Goal: Task Accomplishment & Management: Manage account settings

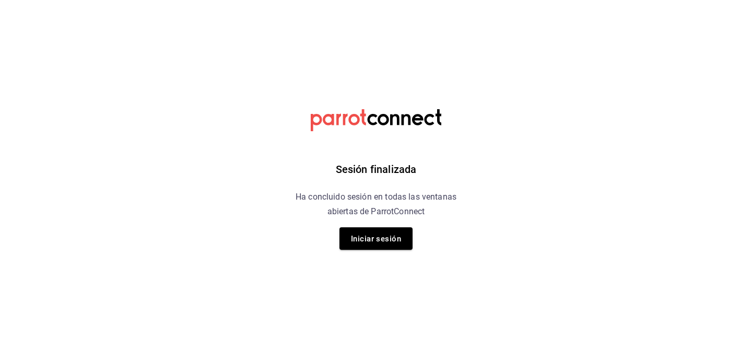
click at [371, 248] on button "Iniciar sesión" at bounding box center [376, 238] width 73 height 22
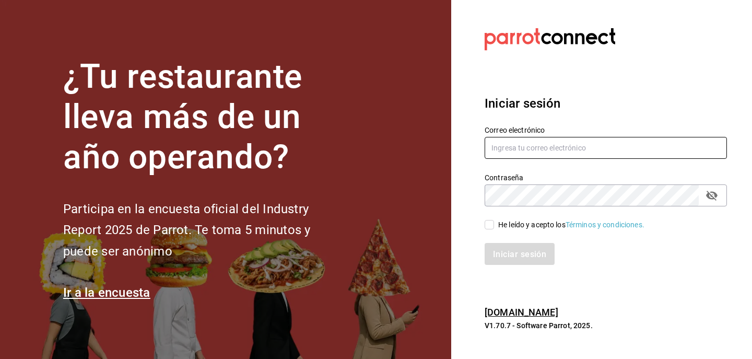
click at [501, 147] on input "text" at bounding box center [606, 148] width 242 height 22
type input "jaime.contreras.schz@gmail.com"
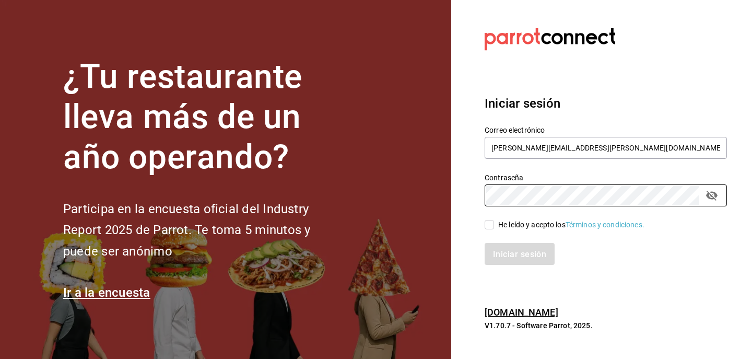
click at [489, 223] on input "He leído y acepto los Términos y condiciones." at bounding box center [489, 224] width 9 height 9
checkbox input "true"
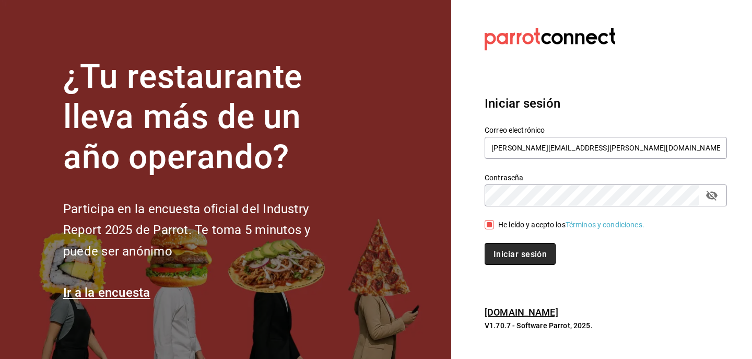
click at [499, 253] on font "Iniciar sesión" at bounding box center [520, 254] width 53 height 10
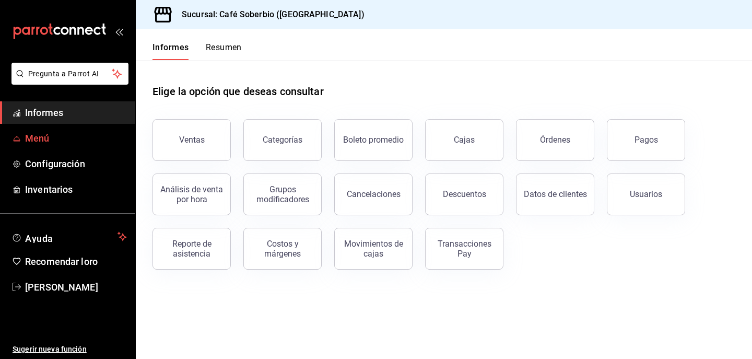
click at [89, 132] on span "Menú" at bounding box center [76, 138] width 102 height 14
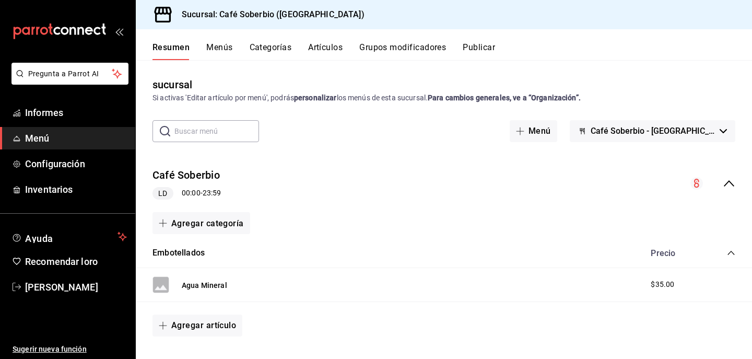
click at [317, 46] on font "Artículos" at bounding box center [325, 47] width 34 height 10
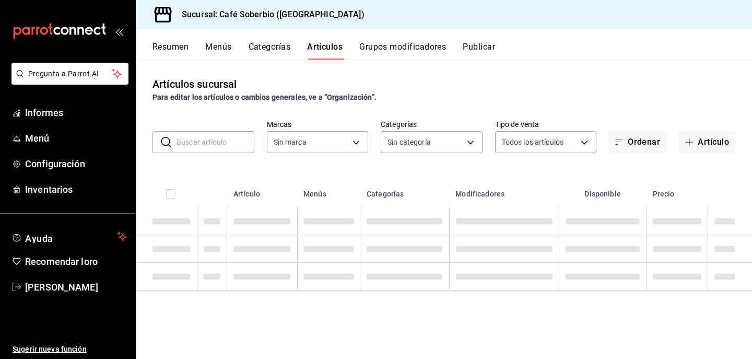
type input "57282ad6-da69-4ab5-9f89-2a4ffba9f016"
type input "e25d7039-5763-40b2-81ac-92a78bfe4e67,f7773264-7a8b-46bf-b2c7-fed6184f97e9,4ecd9…"
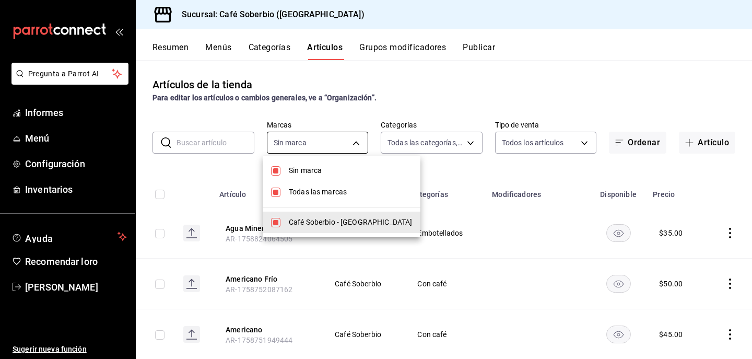
click at [347, 137] on body "Pregunta a Parrot AI Informes Menú Configuración Inventarios Ayuda Recomendar l…" at bounding box center [376, 179] width 752 height 359
click at [409, 149] on div at bounding box center [376, 179] width 752 height 359
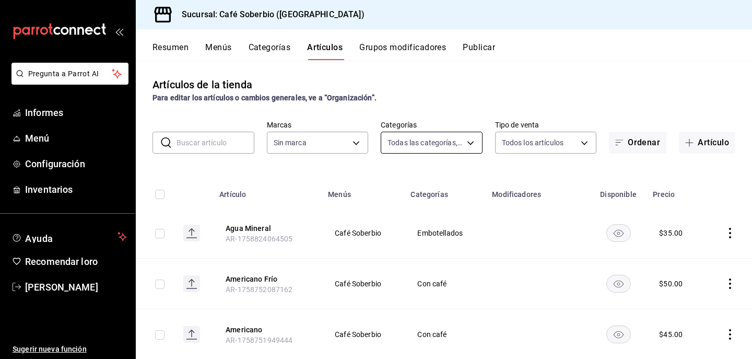
click at [420, 140] on body "Pregunta a Parrot AI Informes Menú Configuración Inventarios Ayuda Recomendar l…" at bounding box center [376, 179] width 752 height 359
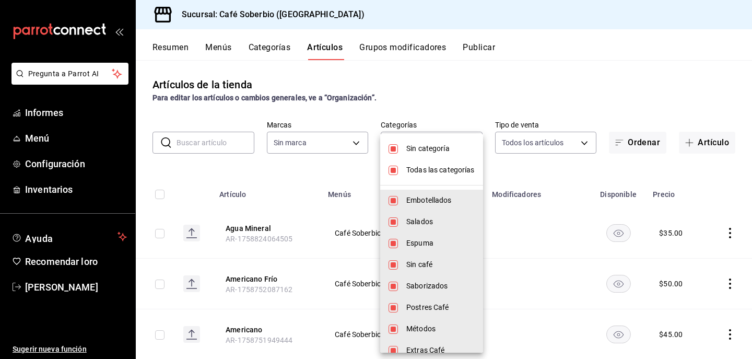
click at [394, 171] on input "checkbox" at bounding box center [393, 170] width 9 height 9
checkbox input "false"
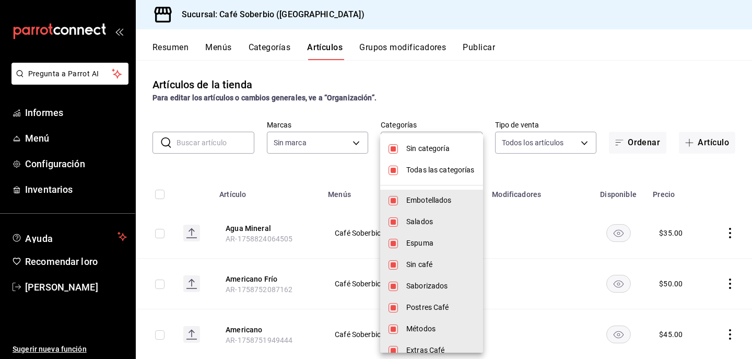
checkbox input "false"
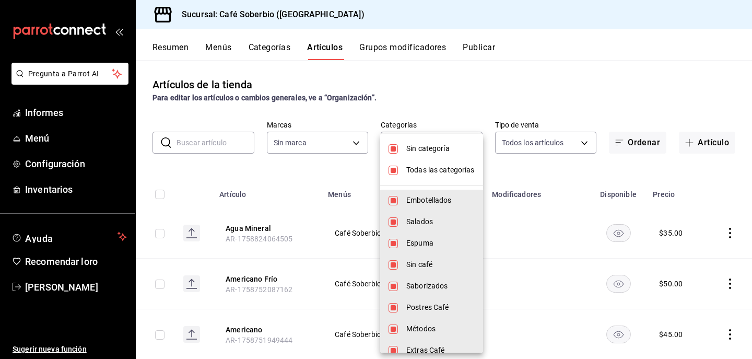
checkbox input "false"
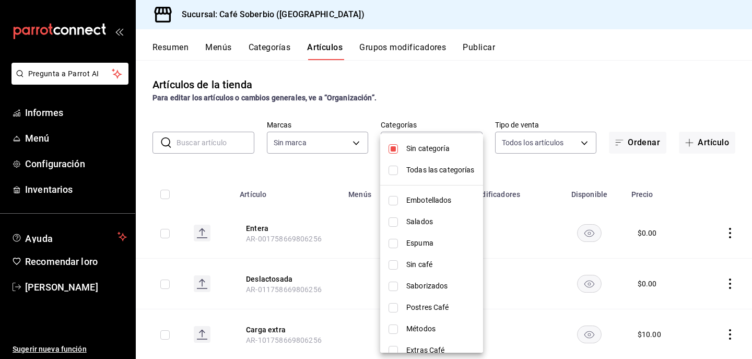
click at [394, 307] on input "checkbox" at bounding box center [393, 307] width 9 height 9
checkbox input "true"
type input "aa3d67ae-5f3b-407d-a0d2-a88283e3a2d7"
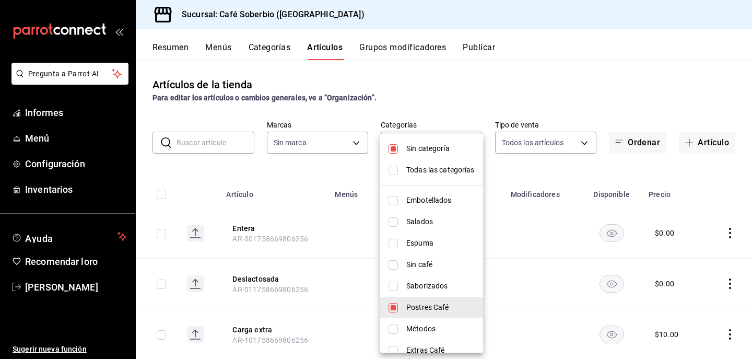
click at [572, 270] on div at bounding box center [376, 179] width 752 height 359
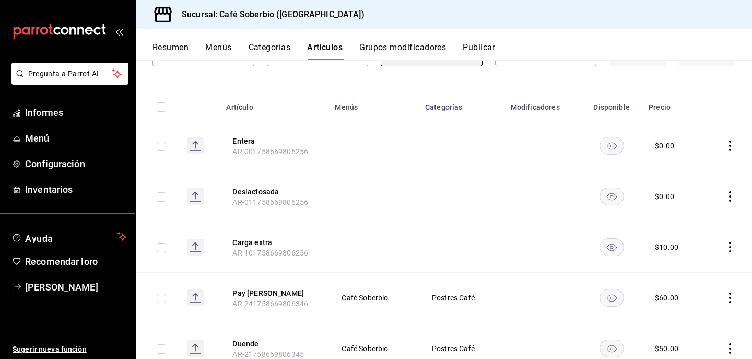
scroll to position [127, 0]
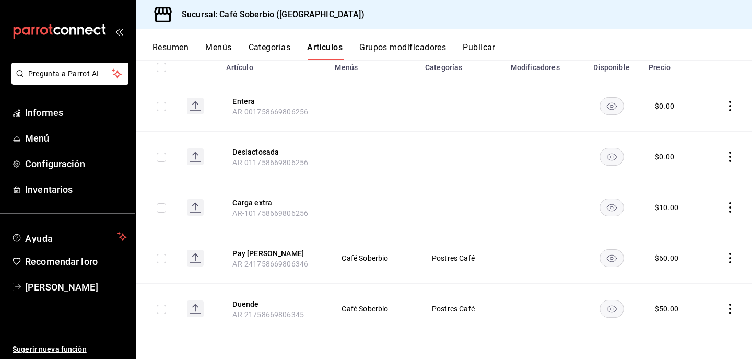
click at [731, 257] on icon "comportamiento" at bounding box center [730, 258] width 10 height 10
click at [690, 277] on span "Editar" at bounding box center [699, 282] width 27 height 11
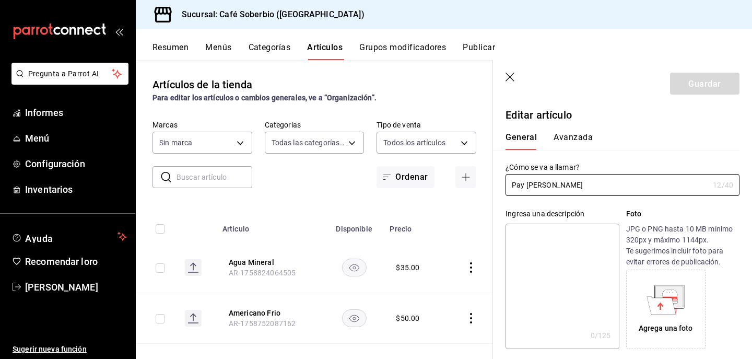
type input "e25d7039-5763-40b2-81ac-92a78bfe4e67,f7773264-7a8b-46bf-b2c7-fed6184f97e9,4ecd9…"
type input "$60.00"
type input "57282ad6-da69-4ab5-9f89-2a4ffba9f016"
drag, startPoint x: 574, startPoint y: 187, endPoint x: 438, endPoint y: 181, distance: 136.0
click at [438, 181] on main "Artículos de la tienda Para editar los artículos o cambios generales, ve a “Org…" at bounding box center [444, 209] width 617 height 299
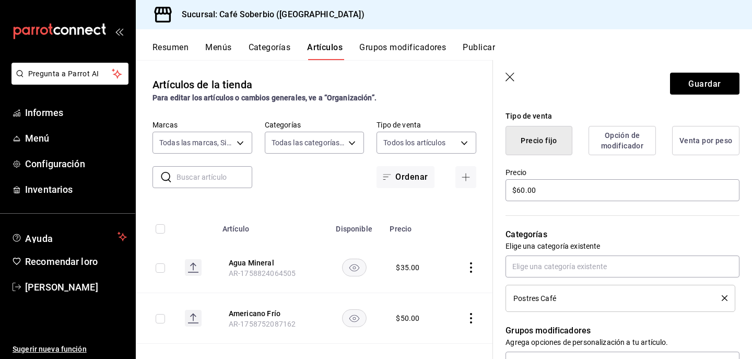
scroll to position [250, 0]
type input "Brownie Salted Caramel"
click at [710, 86] on font "Guardar" at bounding box center [705, 83] width 32 height 10
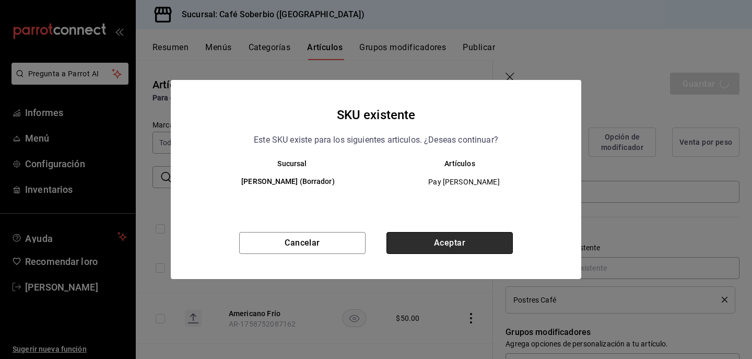
click at [456, 240] on button "Aceptar" at bounding box center [450, 243] width 126 height 22
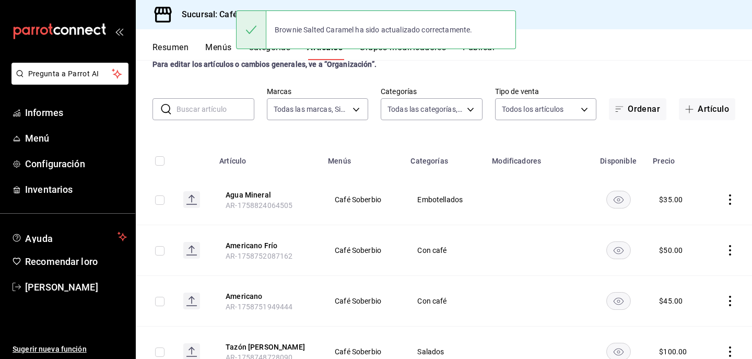
scroll to position [39, 0]
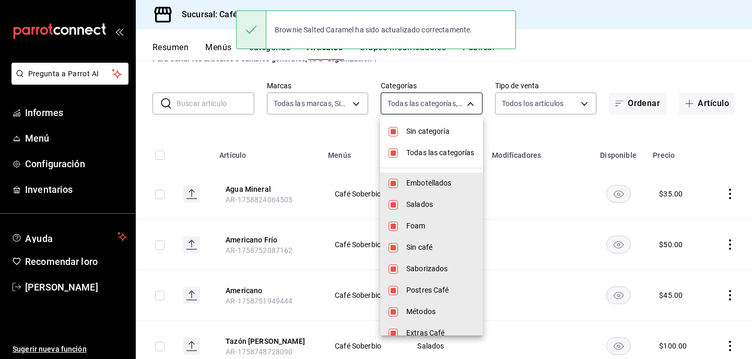
click at [428, 106] on body "Pregunta a Parrot AI Informes Menú Configuración Inventarios Ayuda Recomendar l…" at bounding box center [376, 179] width 752 height 359
click at [411, 149] on font "Todas las categorías" at bounding box center [441, 152] width 68 height 8
checkbox input "false"
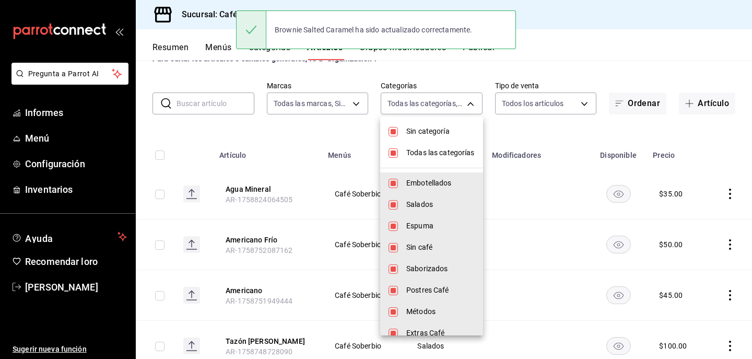
checkbox input "false"
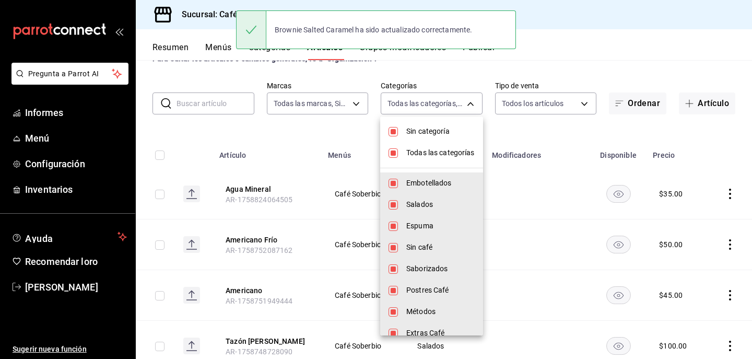
checkbox input "false"
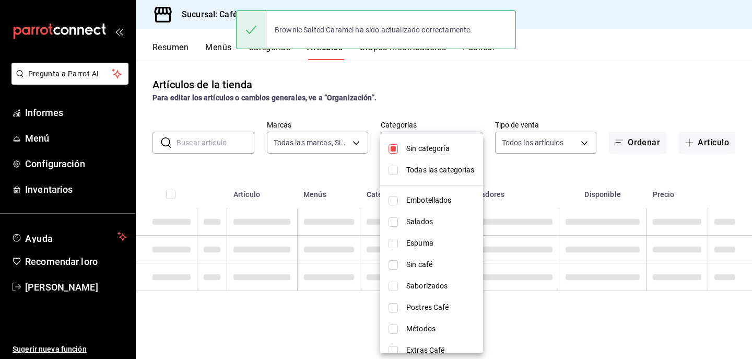
scroll to position [0, 0]
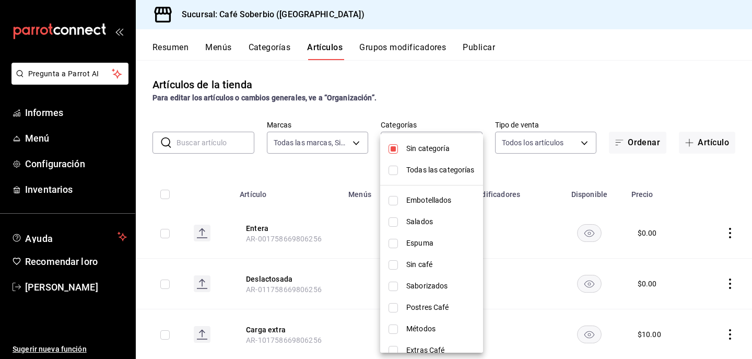
click at [412, 308] on font "Postres Café" at bounding box center [428, 307] width 43 height 8
type input "aa3d67ae-5f3b-407d-a0d2-a88283e3a2d7"
checkbox input "true"
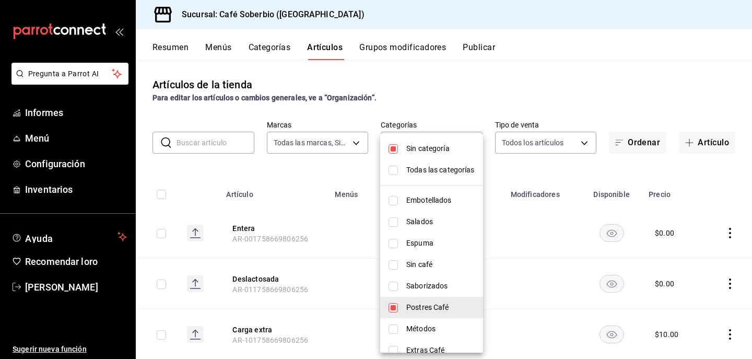
click at [277, 195] on div at bounding box center [376, 179] width 752 height 359
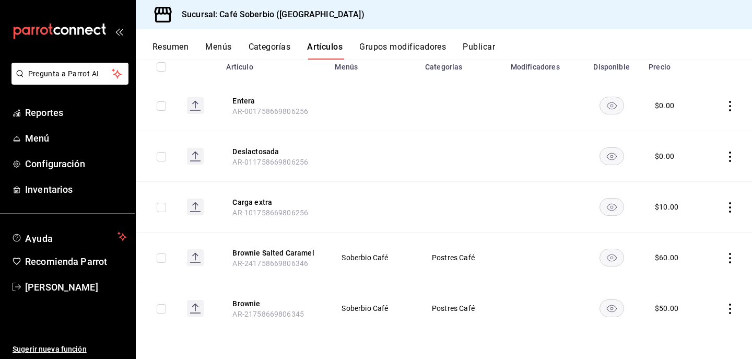
scroll to position [127, 0]
click at [503, 305] on td "Postres Café" at bounding box center [462, 308] width 86 height 51
click at [731, 308] on icon "actions" at bounding box center [730, 309] width 2 height 10
click at [702, 291] on span "Editar" at bounding box center [699, 288] width 27 height 11
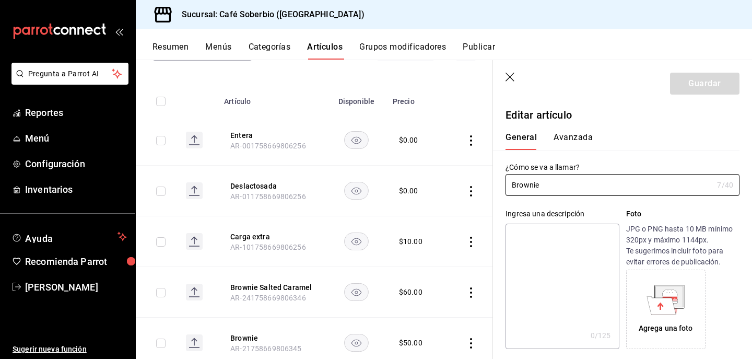
drag, startPoint x: 550, startPoint y: 185, endPoint x: 462, endPoint y: 176, distance: 88.3
click at [462, 176] on main "Artículos sucursal Para editar los artículos o cambios generales, ve a “Organiz…" at bounding box center [444, 209] width 617 height 299
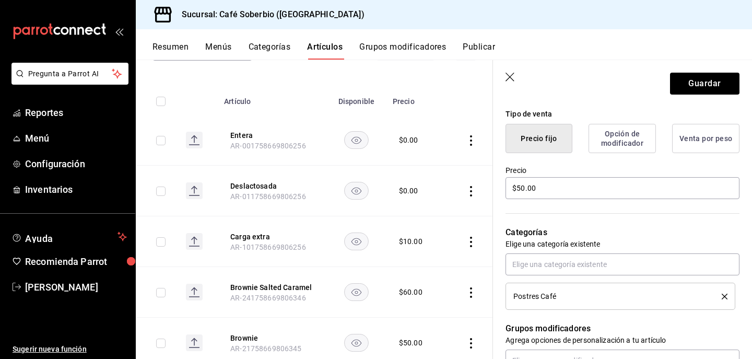
scroll to position [253, 0]
type input "Pastel Chocolate DT"
click at [520, 190] on input "$50.00" at bounding box center [623, 188] width 234 height 22
type input "$80.00"
click at [546, 214] on div "Categorías Elige una categoría existente Postres Café" at bounding box center [616, 255] width 247 height 109
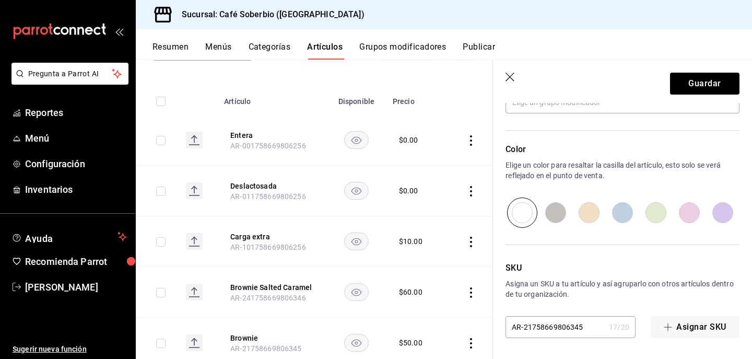
scroll to position [505, 0]
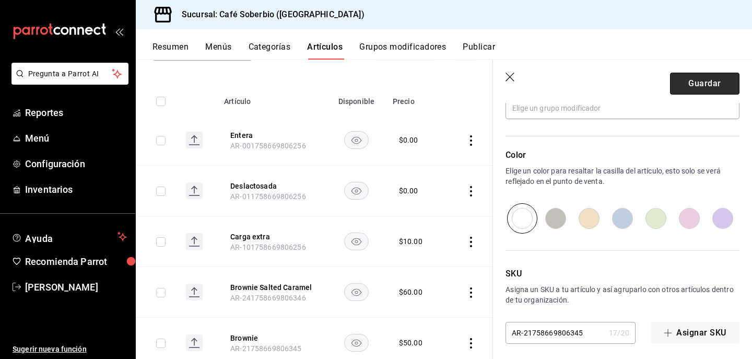
click at [702, 89] on button "Guardar" at bounding box center [704, 84] width 69 height 22
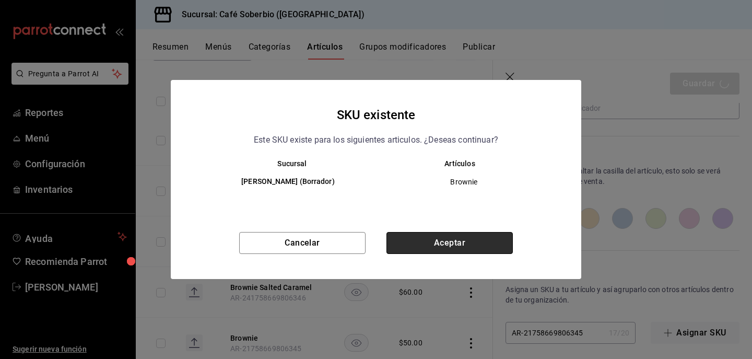
click at [463, 241] on button "Aceptar" at bounding box center [450, 243] width 126 height 22
